Goal: Task Accomplishment & Management: Use online tool/utility

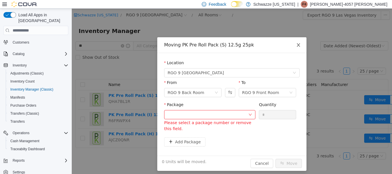
click at [296, 44] on icon "icon: close" at bounding box center [298, 45] width 5 height 5
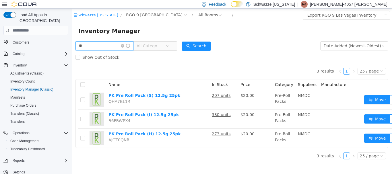
drag, startPoint x: 95, startPoint y: 47, endPoint x: 68, endPoint y: 43, distance: 26.9
click at [72, 43] on html "Schwazze [US_STATE] / RGO 9 [GEOGRAPHIC_DATA] / All Rooms / Export RGO 9 Las Ve…" at bounding box center [232, 91] width 320 height 165
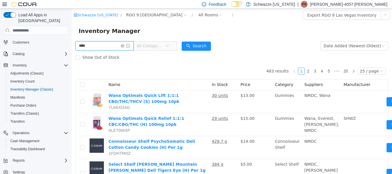
type input "****"
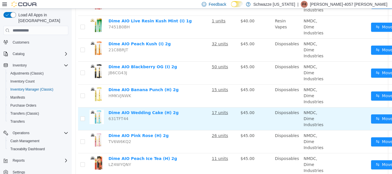
scroll to position [172, 0]
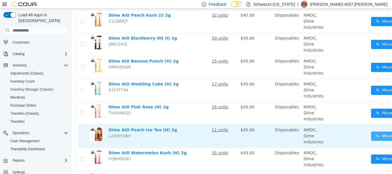
click at [371, 134] on button "Move" at bounding box center [384, 136] width 26 height 9
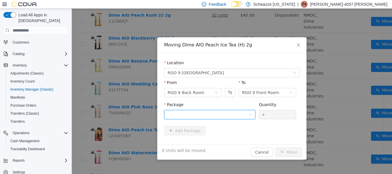
click at [179, 117] on div at bounding box center [207, 114] width 81 height 9
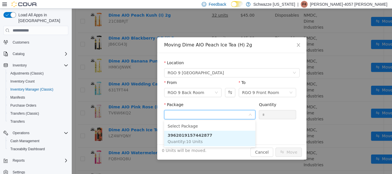
click at [186, 144] on li "3962019157442877 Quantity : 10 Units" at bounding box center [209, 138] width 91 height 15
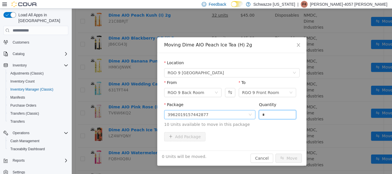
drag, startPoint x: 247, startPoint y: 114, endPoint x: 219, endPoint y: 112, distance: 28.0
click at [221, 114] on span "Package 3962019157442877 Quantity * 10 Units available to move in this package" at bounding box center [231, 114] width 135 height 25
type input "**"
click at [275, 154] on button "Move" at bounding box center [288, 158] width 26 height 9
